Goal: Task Accomplishment & Management: Manage account settings

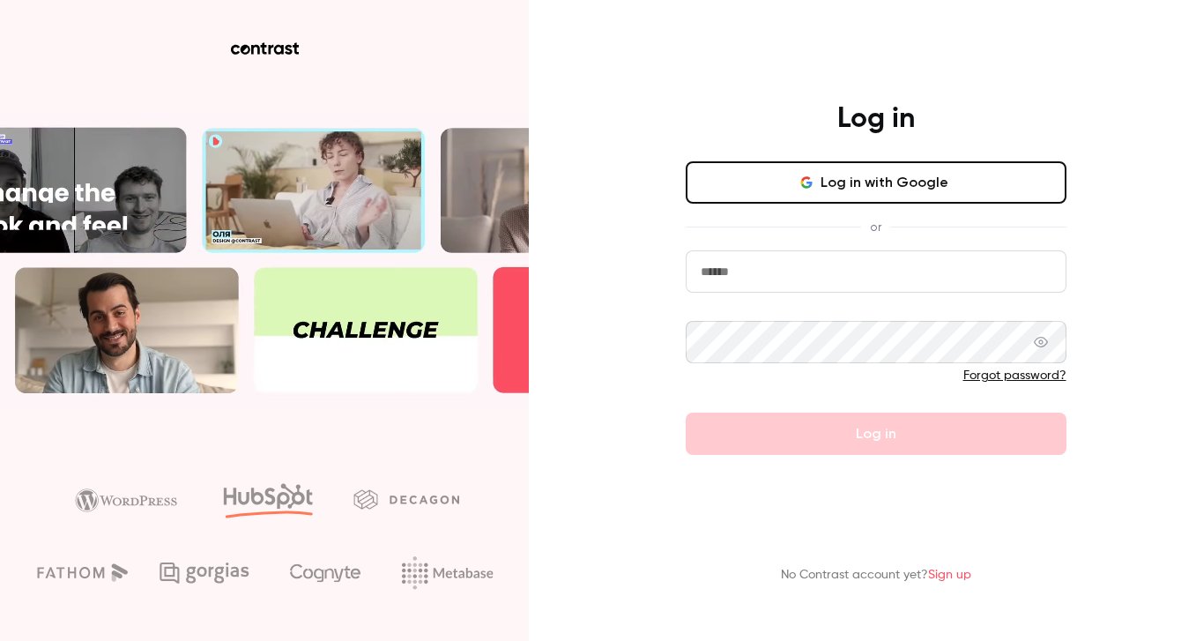
type input "**********"
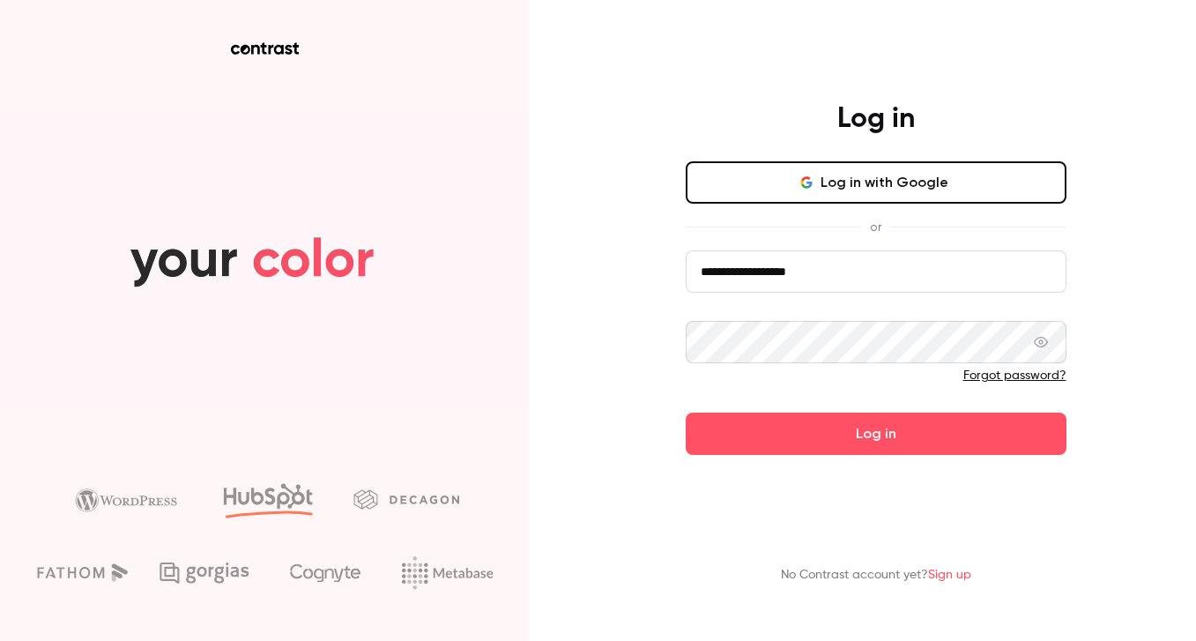
click at [811, 447] on form "**********" at bounding box center [876, 352] width 381 height 204
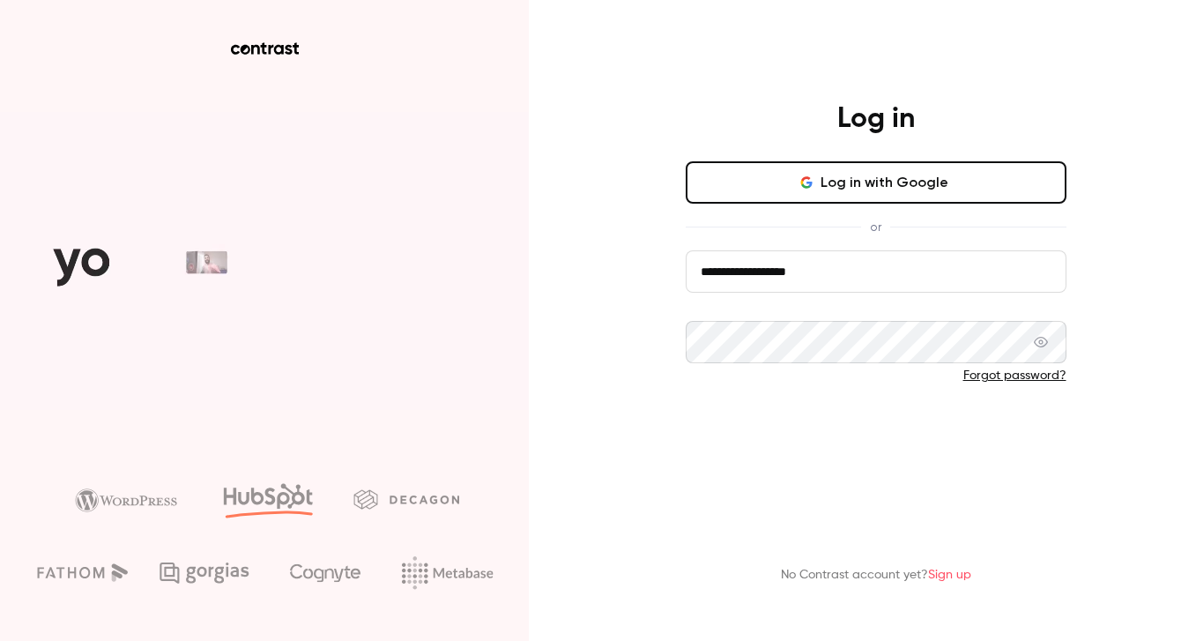
click at [810, 450] on button "Log in" at bounding box center [876, 433] width 381 height 42
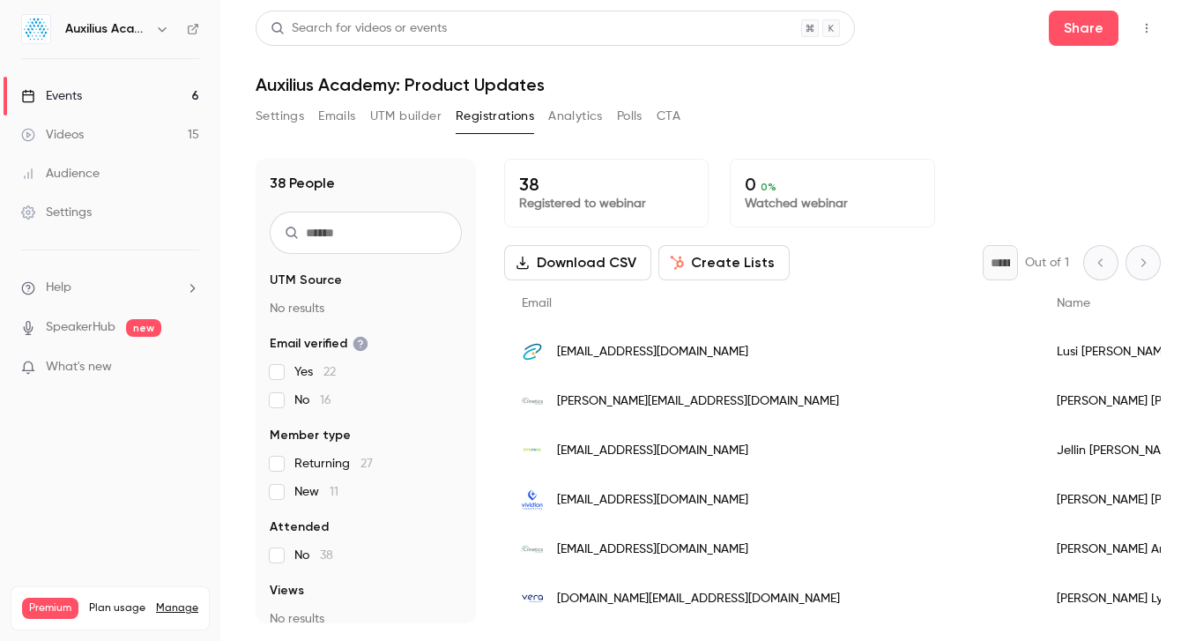
click at [912, 29] on div "Search for videos or events Share" at bounding box center [708, 28] width 905 height 35
